Goal: Task Accomplishment & Management: Complete application form

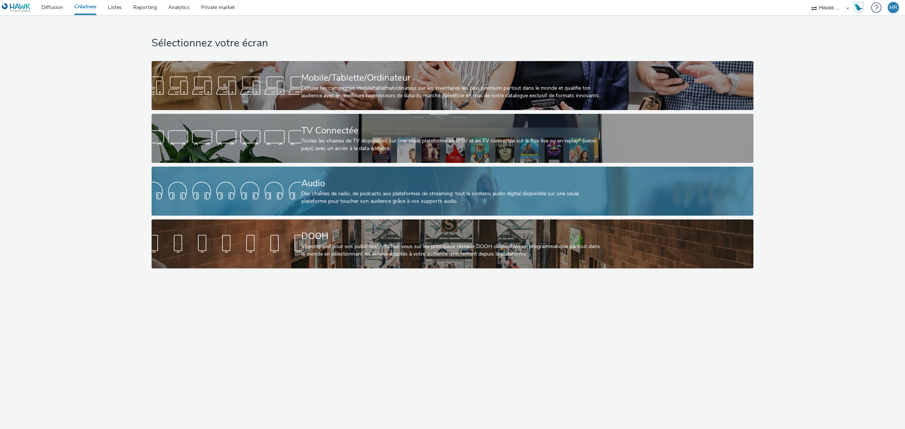
click at [405, 215] on div "Audio Des chaînes de radio, de podcasts aux plateformes de streaming: tout le c…" at bounding box center [450, 191] width 299 height 49
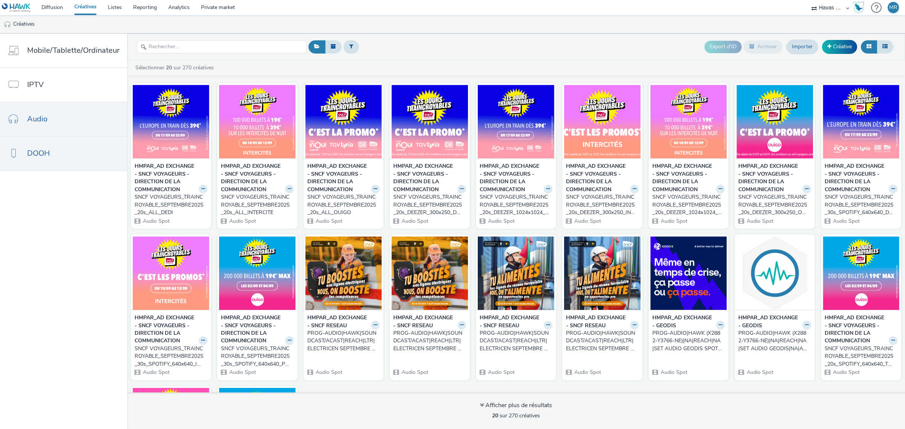
click at [60, 153] on link "DOOH" at bounding box center [63, 153] width 127 height 34
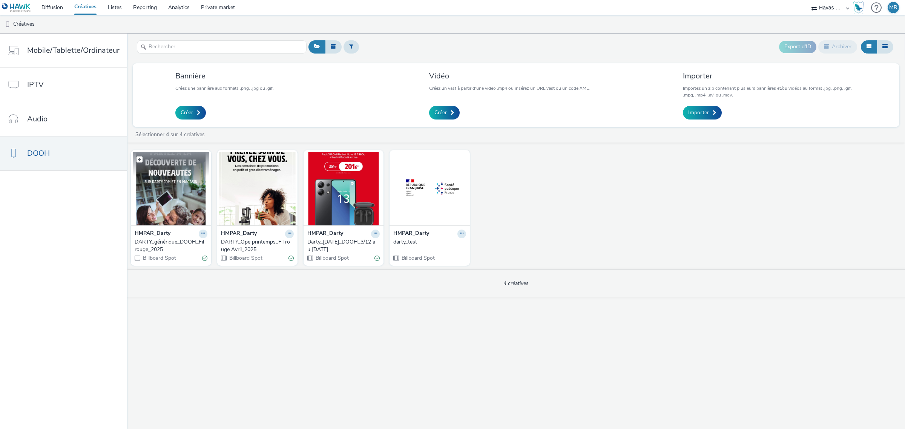
click at [185, 185] on img at bounding box center [171, 189] width 77 height 74
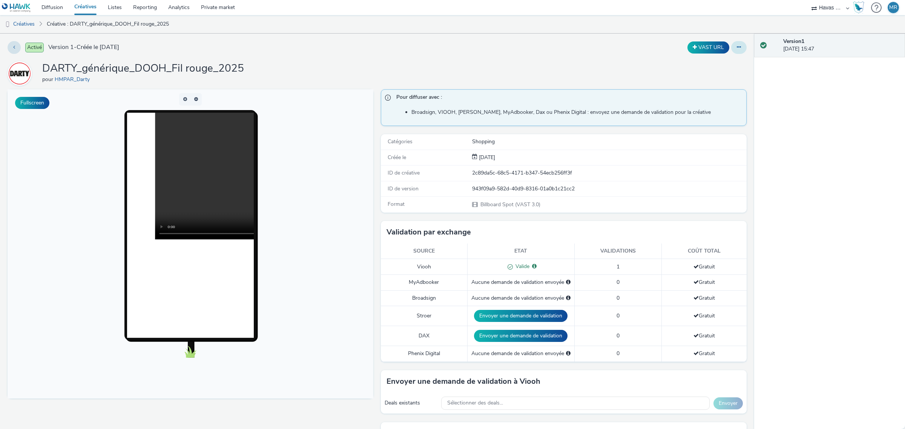
click at [735, 52] on button at bounding box center [738, 47] width 15 height 13
click at [725, 65] on link "Modifier" at bounding box center [718, 62] width 57 height 15
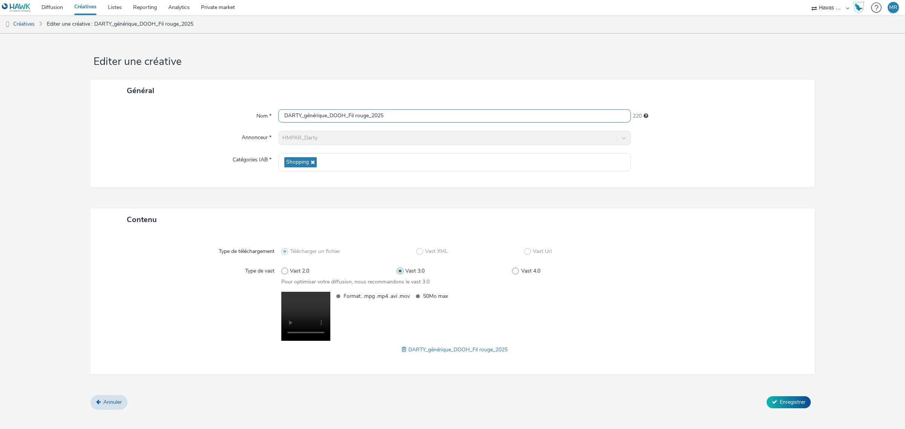
drag, startPoint x: 387, startPoint y: 116, endPoint x: 268, endPoint y: 114, distance: 119.2
click at [268, 114] on div "Nom * DARTY_générique_DOOH_Fil rouge_2025 220" at bounding box center [452, 116] width 709 height 14
click at [109, 409] on link "Annuler" at bounding box center [108, 402] width 37 height 14
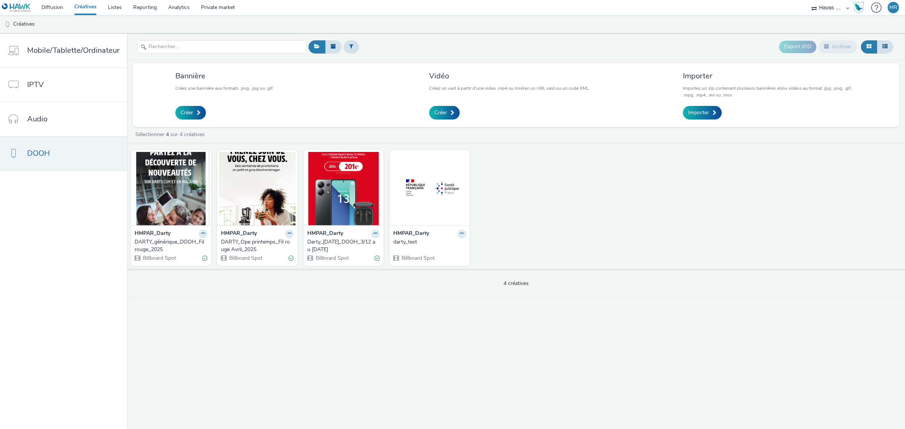
click at [97, 163] on link "DOOH" at bounding box center [63, 153] width 127 height 34
click at [442, 108] on link "Créer" at bounding box center [444, 113] width 31 height 14
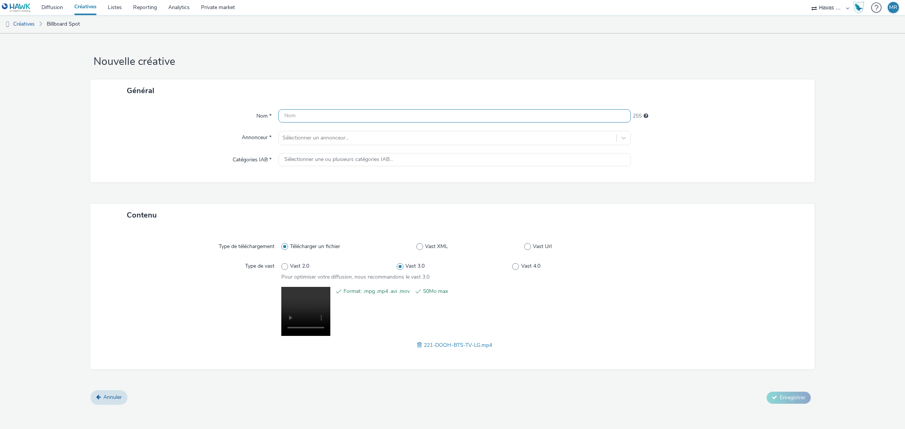
click at [305, 112] on input "text" at bounding box center [454, 115] width 353 height 13
paste input "DARTY_générique_DOOH_Fil rouge_2025"
drag, startPoint x: 326, startPoint y: 114, endPoint x: 314, endPoint y: 114, distance: 12.1
click at [314, 114] on input "DARTY_générique_DOOH_Fil rouge_2025" at bounding box center [454, 115] width 353 height 13
type input "DARTY_OPE BTS Septembre_DOOH_Fil rouge_2025"
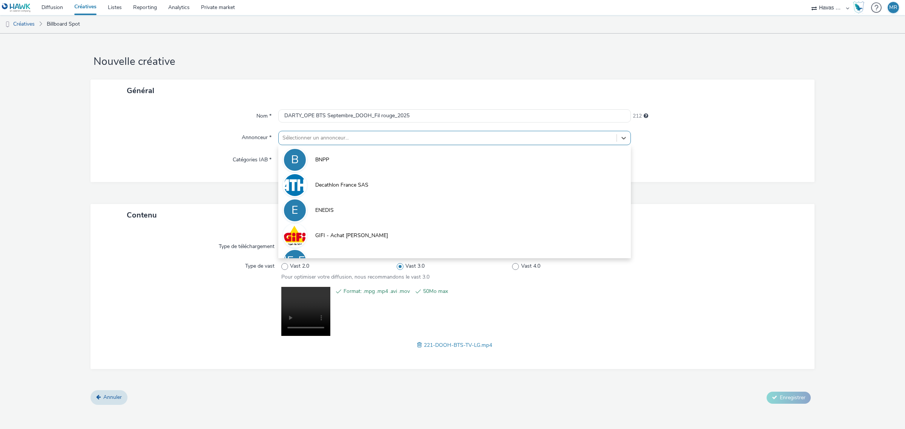
click at [329, 134] on div at bounding box center [447, 137] width 330 height 9
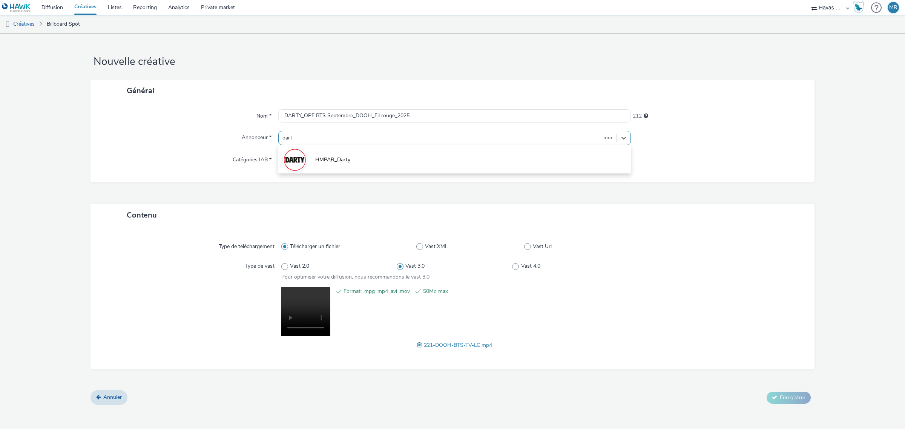
type input "darty"
click at [336, 155] on li "HMPAR_Darty" at bounding box center [454, 159] width 353 height 25
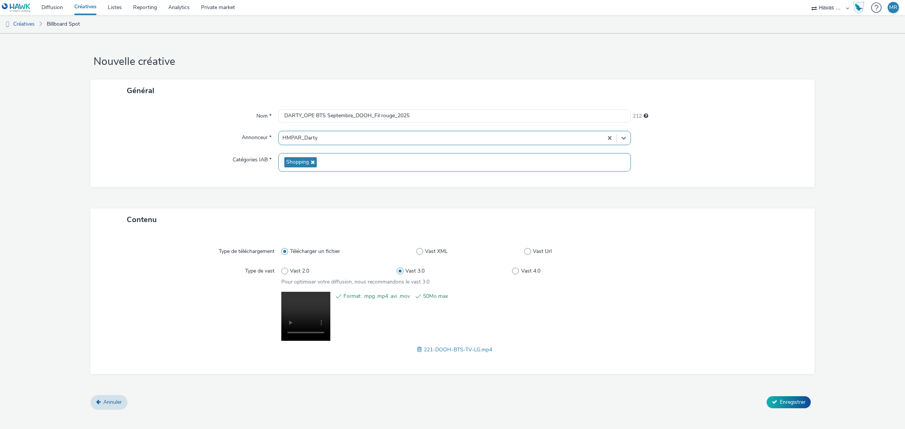
click at [337, 163] on div "Shopping" at bounding box center [454, 162] width 353 height 18
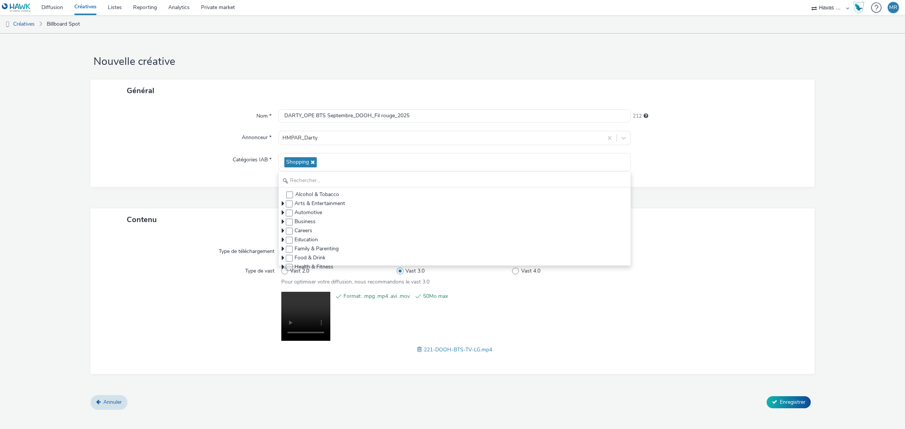
click at [63, 161] on form "Nouvelle créative Général Nom * DARTY_OPE BTS Septembre_DOOH_Fil rouge_2025 212…" at bounding box center [452, 225] width 905 height 382
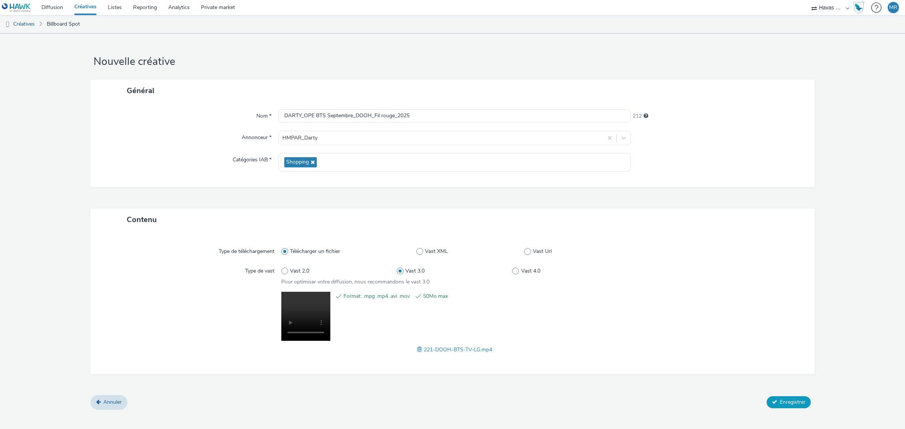
click at [799, 407] on button "Enregistrer" at bounding box center [789, 402] width 44 height 12
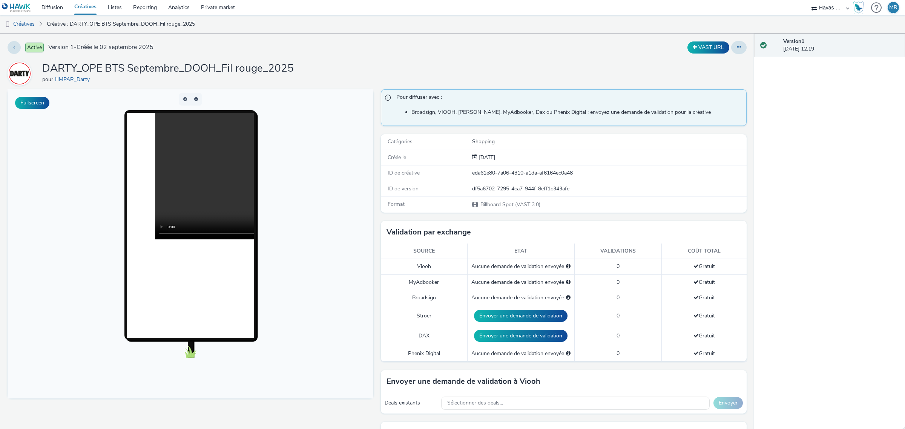
click at [82, 8] on link "Créatives" at bounding box center [86, 7] width 34 height 15
